Goal: Download file/media

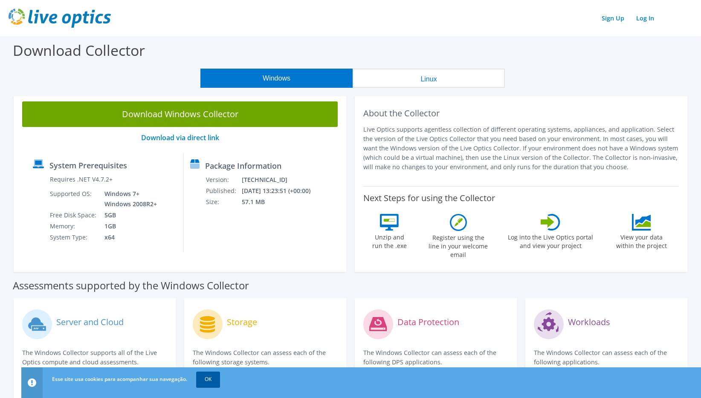
click at [203, 380] on link "OK" at bounding box center [208, 379] width 24 height 15
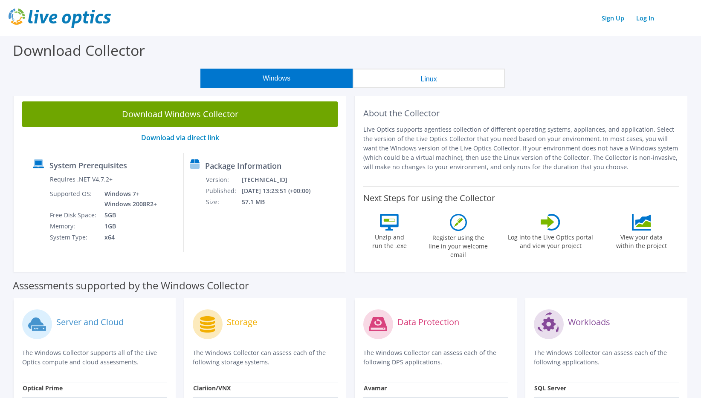
click at [409, 73] on button "Linux" at bounding box center [429, 78] width 152 height 19
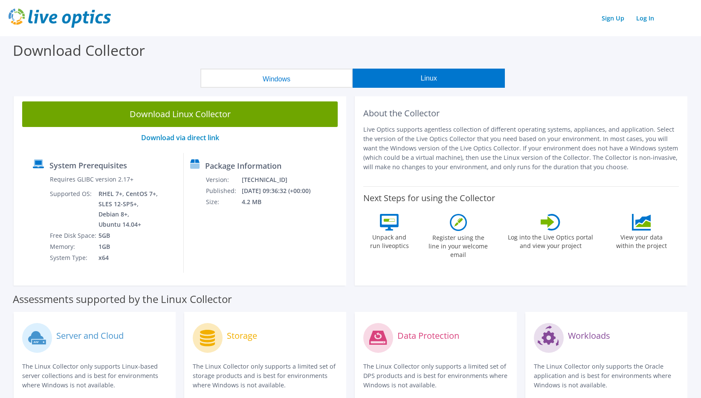
click at [278, 85] on button "Windows" at bounding box center [276, 78] width 152 height 19
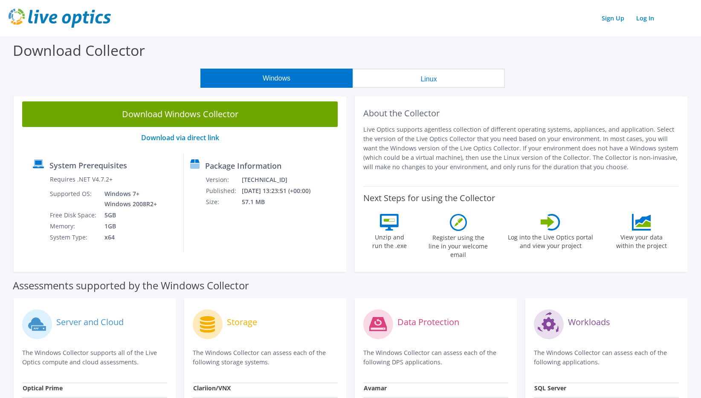
click at [377, 81] on button "Linux" at bounding box center [429, 78] width 152 height 19
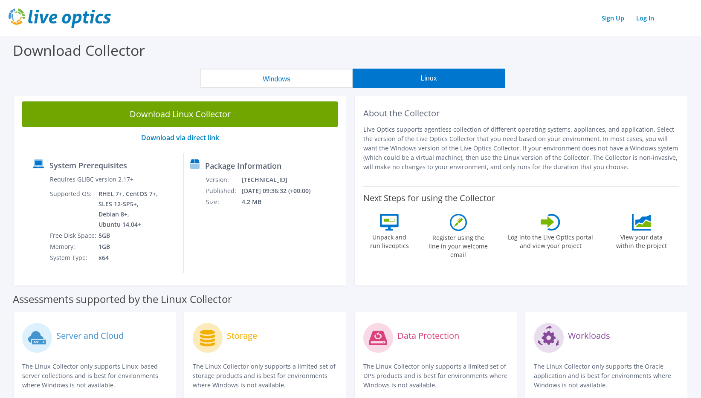
click at [271, 86] on button "Windows" at bounding box center [276, 78] width 152 height 19
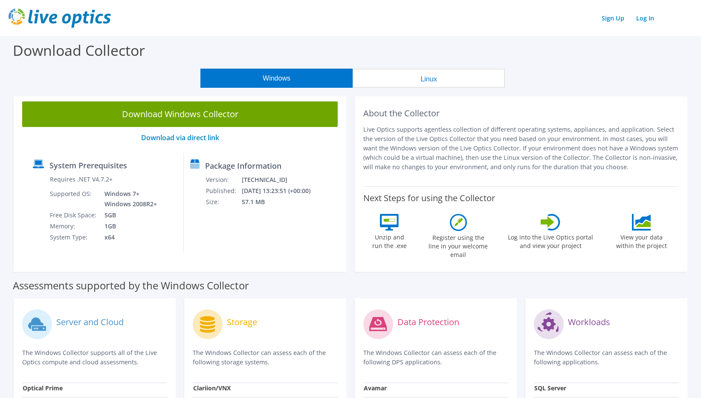
click at [360, 75] on button "Linux" at bounding box center [429, 78] width 152 height 19
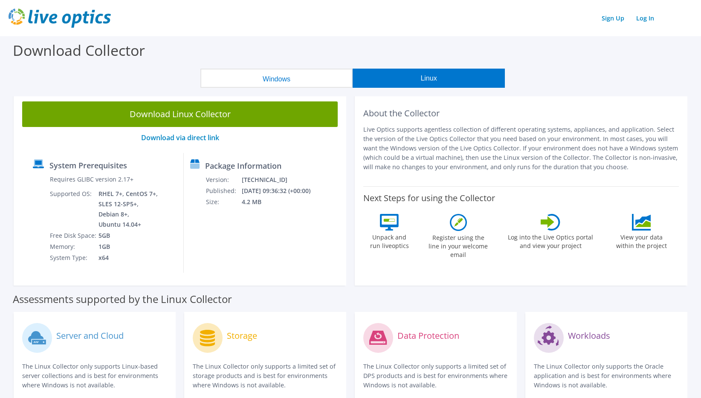
click at [269, 86] on button "Windows" at bounding box center [276, 78] width 152 height 19
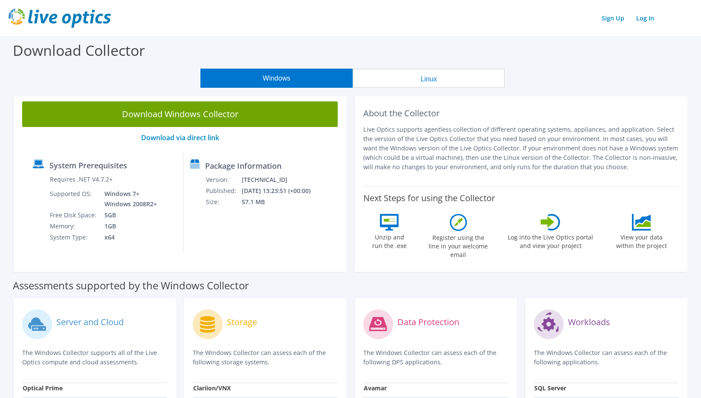
click at [393, 75] on button "Linux" at bounding box center [429, 78] width 152 height 19
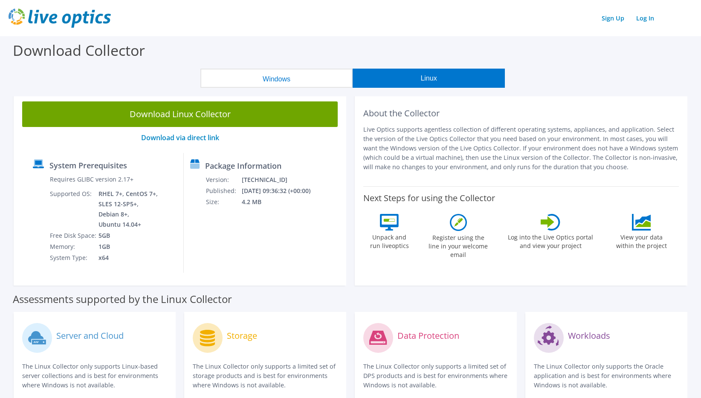
click at [270, 84] on button "Windows" at bounding box center [276, 78] width 152 height 19
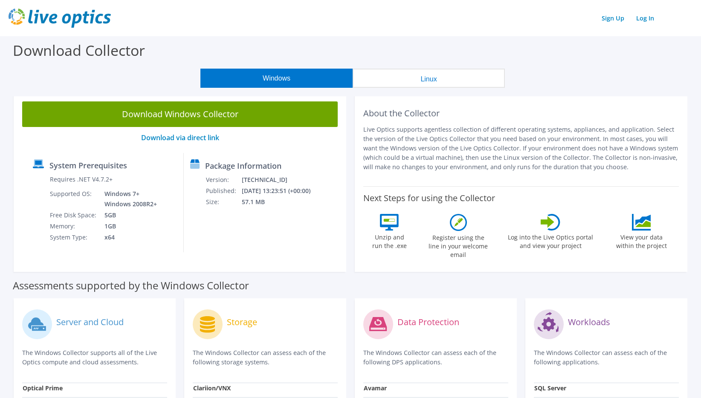
click at [374, 80] on button "Linux" at bounding box center [429, 78] width 152 height 19
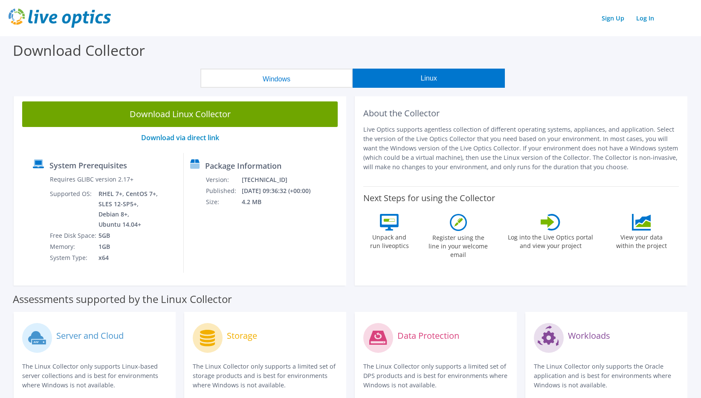
click at [287, 84] on button "Windows" at bounding box center [276, 78] width 152 height 19
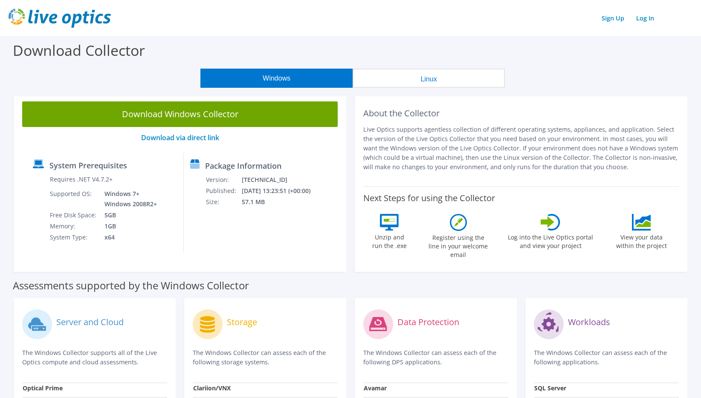
click at [400, 73] on button "Linux" at bounding box center [429, 78] width 152 height 19
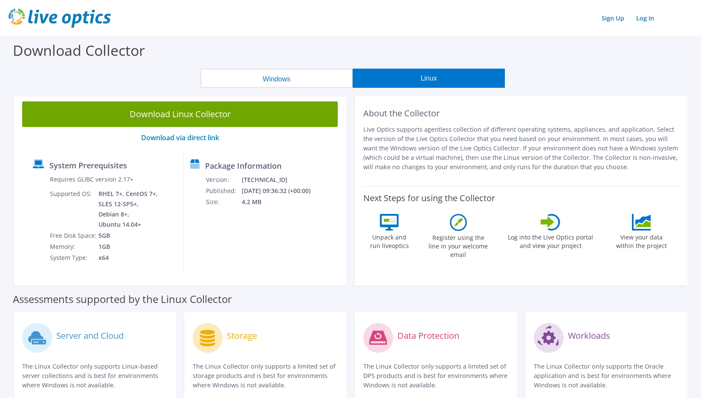
click at [290, 74] on button "Windows" at bounding box center [276, 78] width 152 height 19
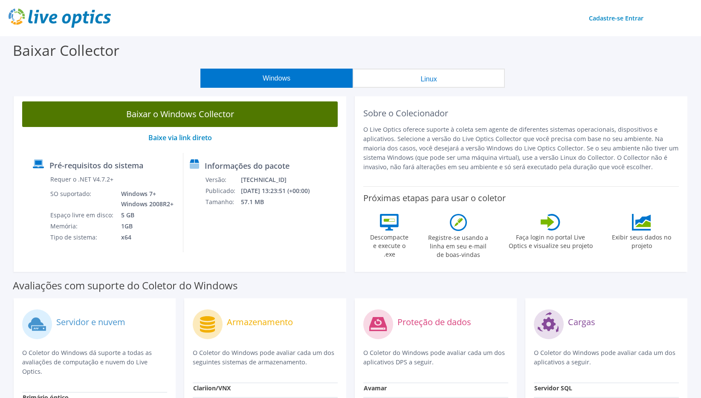
click at [187, 117] on link "Baixar o Windows Collector" at bounding box center [180, 115] width 316 height 26
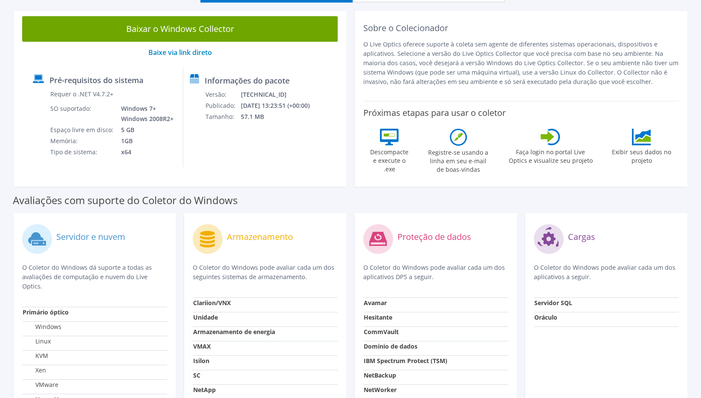
scroll to position [128, 0]
